Goal: Check status: Check status

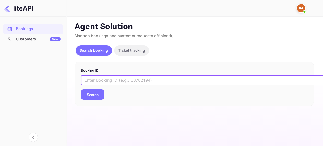
click at [120, 79] on input "text" at bounding box center [209, 80] width 256 height 10
type input "8612899"
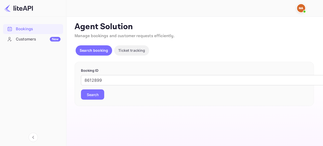
click at [102, 91] on button "Search" at bounding box center [92, 94] width 23 height 10
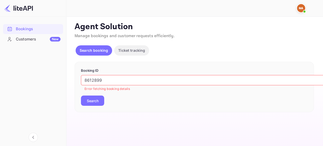
click at [115, 82] on input "8612899" at bounding box center [209, 80] width 256 height 10
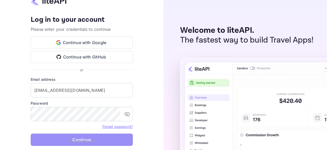
click at [82, 136] on button "Continue" at bounding box center [82, 139] width 102 height 12
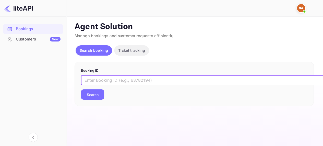
click at [123, 81] on input "text" at bounding box center [209, 80] width 256 height 10
paste input "8612899"
type input "8612899"
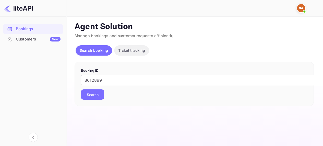
click at [97, 93] on button "Search" at bounding box center [92, 94] width 23 height 10
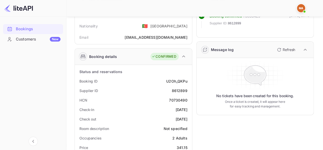
scroll to position [46, 0]
click at [281, 47] on icon "button" at bounding box center [279, 49] width 6 height 6
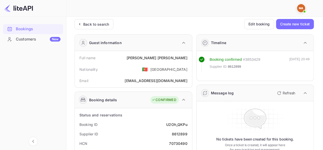
scroll to position [0, 0]
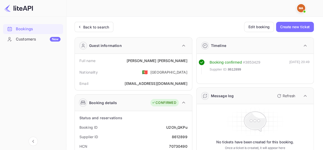
click at [280, 96] on icon "button" at bounding box center [280, 96] width 4 height 4
click at [277, 95] on icon "button" at bounding box center [279, 96] width 6 height 6
click at [286, 97] on p "Refresh" at bounding box center [289, 95] width 13 height 5
click at [281, 94] on icon "button" at bounding box center [280, 96] width 4 height 4
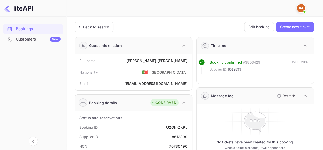
click at [237, 68] on span "8612899" at bounding box center [234, 69] width 13 height 5
click at [282, 98] on icon "button" at bounding box center [279, 96] width 6 height 6
click at [199, 28] on div "Back to search Edit booking Create new ticket" at bounding box center [194, 27] width 239 height 10
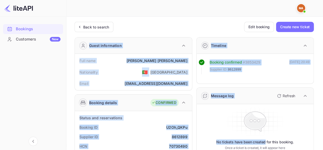
drag, startPoint x: 199, startPoint y: 28, endPoint x: 255, endPoint y: 140, distance: 124.8
click at [283, 120] on icon at bounding box center [255, 121] width 73 height 31
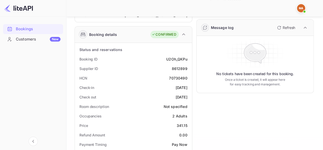
scroll to position [65, 0]
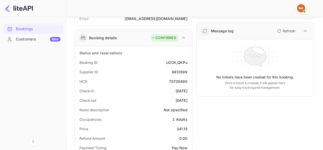
click at [221, 77] on p "No tickets have been created for this booking." at bounding box center [255, 76] width 78 height 5
drag, startPoint x: 221, startPoint y: 77, endPoint x: 259, endPoint y: 77, distance: 37.3
click at [259, 77] on p "No tickets have been created for this booking." at bounding box center [255, 76] width 78 height 5
click at [264, 66] on icon at bounding box center [255, 56] width 72 height 27
click at [228, 76] on p "No tickets have been created for this booking." at bounding box center [255, 76] width 78 height 5
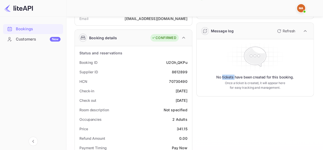
click at [228, 76] on p "No tickets have been created for this booking." at bounding box center [255, 76] width 78 height 5
drag, startPoint x: 228, startPoint y: 76, endPoint x: 279, endPoint y: 74, distance: 51.2
click at [279, 74] on p "No tickets have been created for this booking." at bounding box center [255, 76] width 78 height 5
click at [278, 65] on icon at bounding box center [255, 56] width 72 height 27
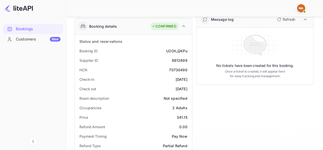
scroll to position [7, 0]
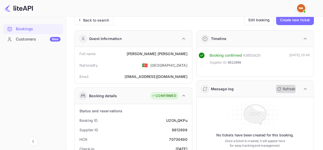
click at [288, 87] on p "Refresh" at bounding box center [289, 88] width 13 height 5
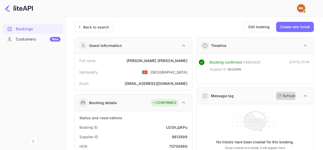
click at [282, 94] on button "Refresh" at bounding box center [285, 95] width 23 height 8
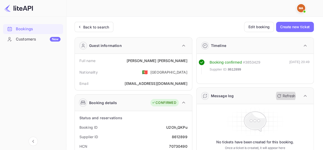
click at [282, 94] on button "Refresh" at bounding box center [285, 95] width 23 height 8
click at [94, 25] on div "Back to search" at bounding box center [96, 26] width 26 height 5
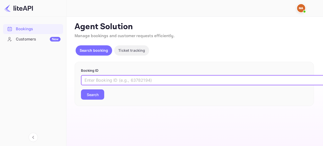
click at [109, 81] on input "text" at bounding box center [209, 80] width 256 height 10
paste input "8612899"
type input "8612899"
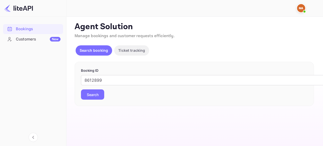
click at [97, 93] on button "Search" at bounding box center [92, 94] width 23 height 10
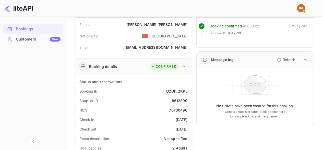
scroll to position [33, 0]
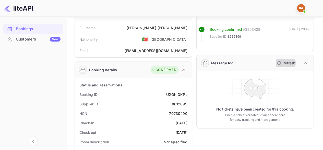
click at [289, 63] on p "Refresh" at bounding box center [289, 62] width 13 height 5
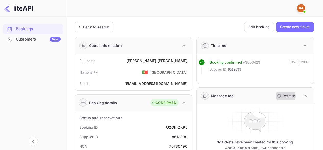
click at [289, 96] on p "Refresh" at bounding box center [289, 95] width 13 height 5
click at [288, 92] on button "Refresh" at bounding box center [285, 95] width 23 height 8
